Goal: Information Seeking & Learning: Learn about a topic

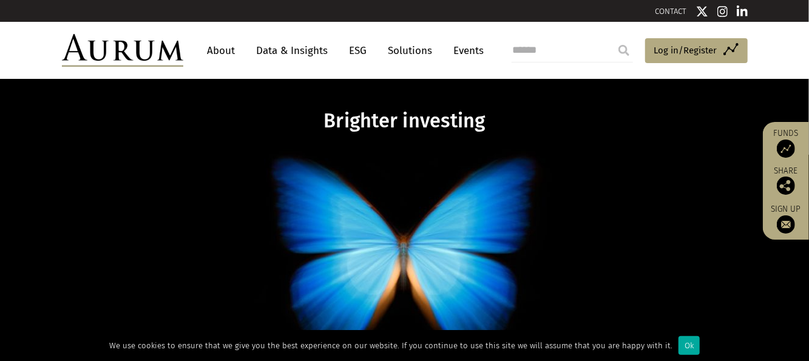
click at [307, 56] on link "Data & Insights" at bounding box center [292, 50] width 84 height 22
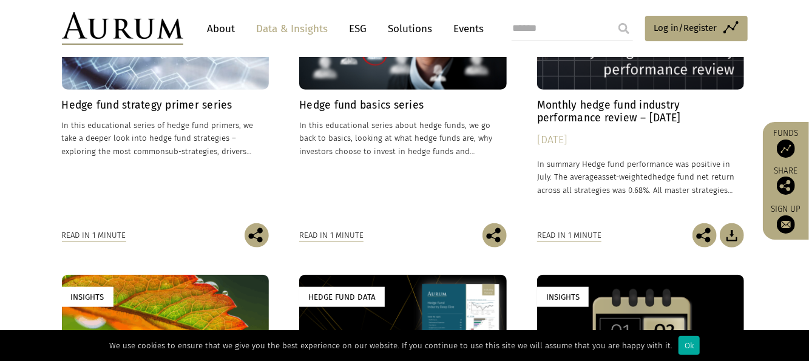
scroll to position [442, 0]
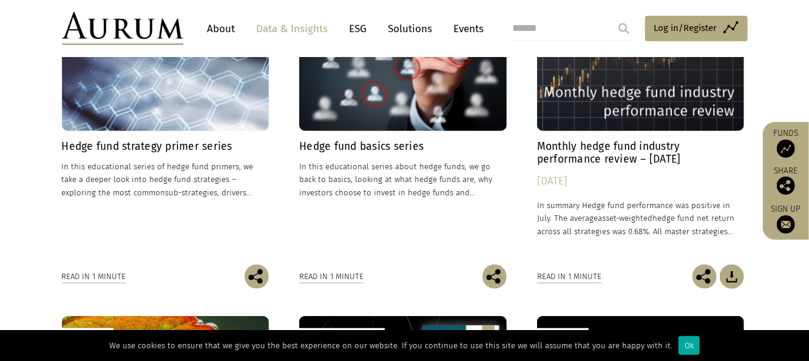
click at [429, 24] on link "Solutions" at bounding box center [410, 29] width 56 height 22
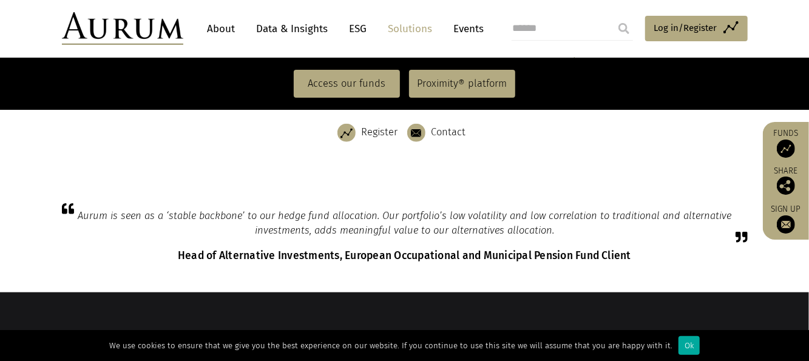
scroll to position [659, 0]
